Goal: Task Accomplishment & Management: Complete application form

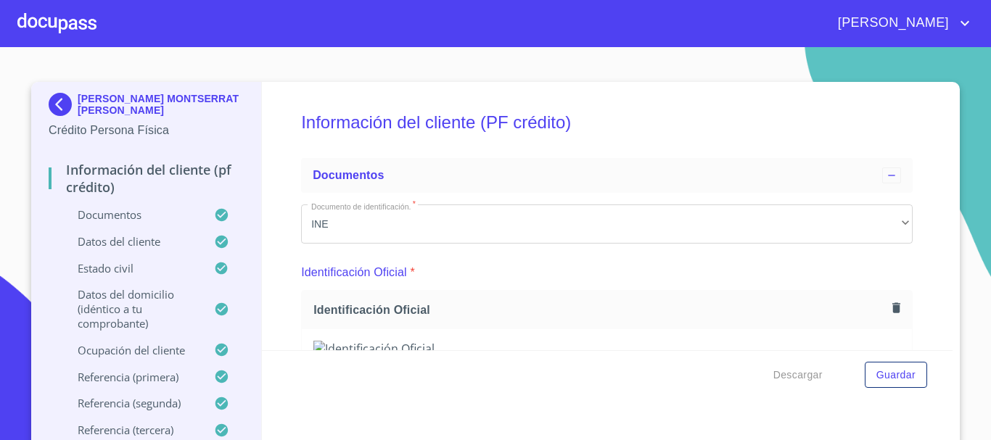
click at [54, 25] on div at bounding box center [56, 23] width 79 height 46
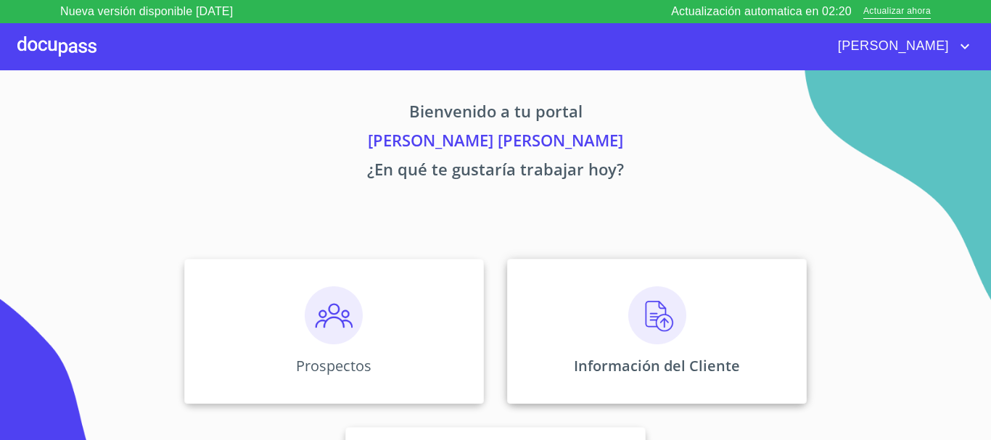
click at [680, 333] on img at bounding box center [657, 316] width 58 height 58
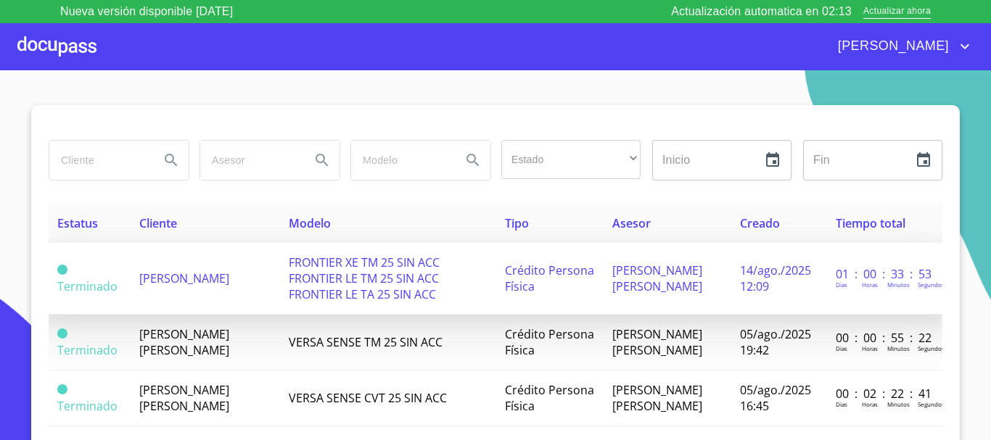
click at [229, 292] on td "[PERSON_NAME]" at bounding box center [205, 279] width 149 height 72
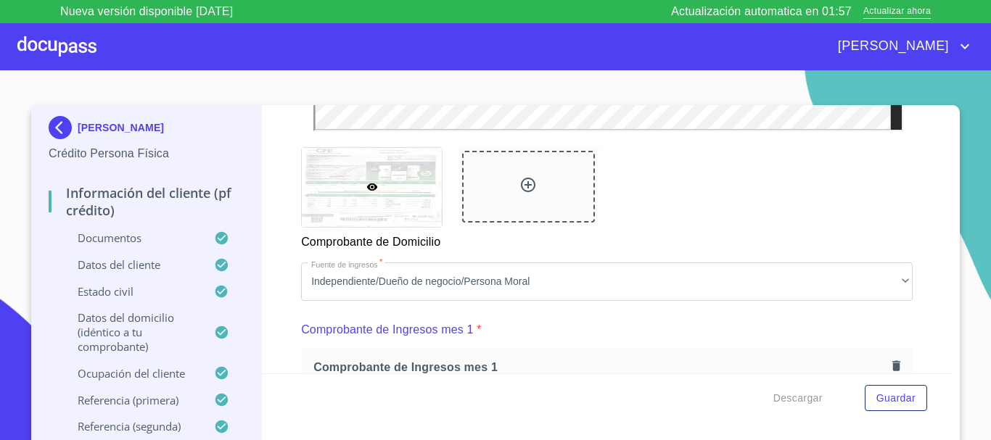
scroll to position [827, 0]
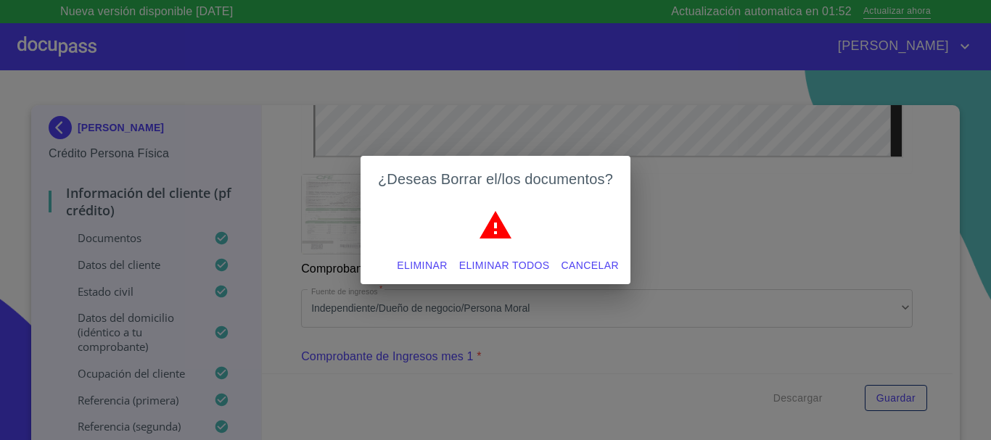
click at [417, 273] on span "Eliminar" at bounding box center [422, 266] width 50 height 18
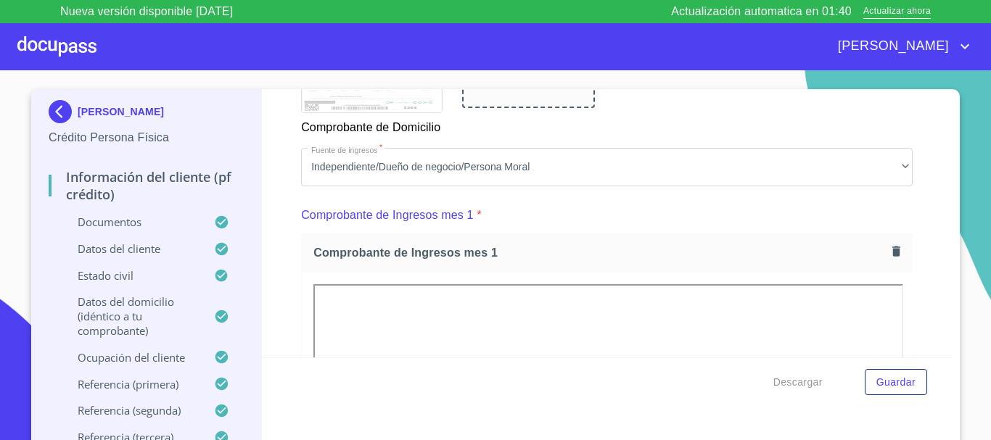
scroll to position [1010, 0]
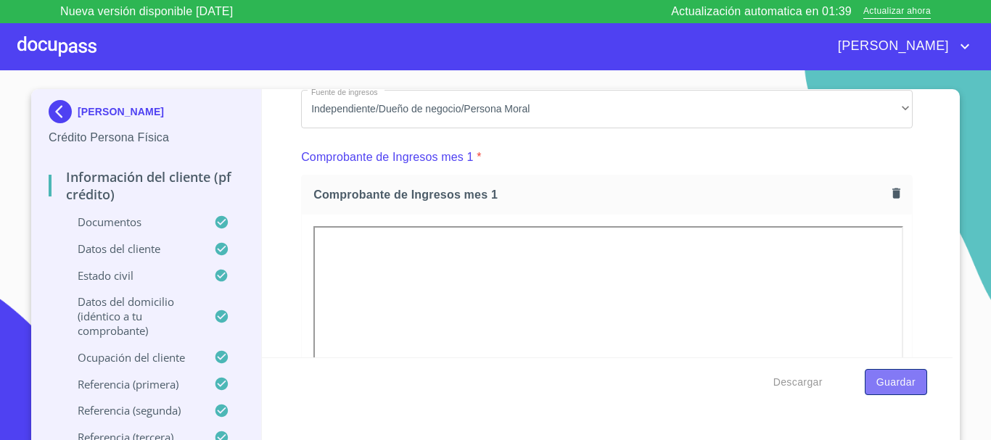
click at [901, 380] on span "Guardar" at bounding box center [896, 383] width 39 height 18
